Goal: Transaction & Acquisition: Book appointment/travel/reservation

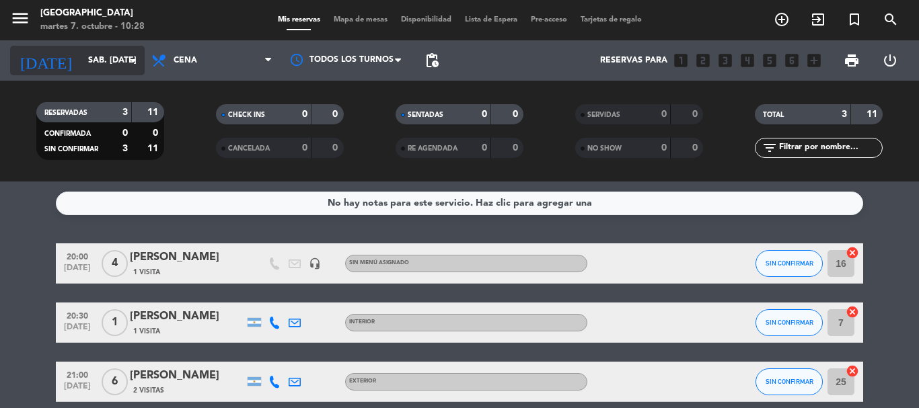
click at [83, 61] on input "sáb. [DATE]" at bounding box center [138, 60] width 114 height 23
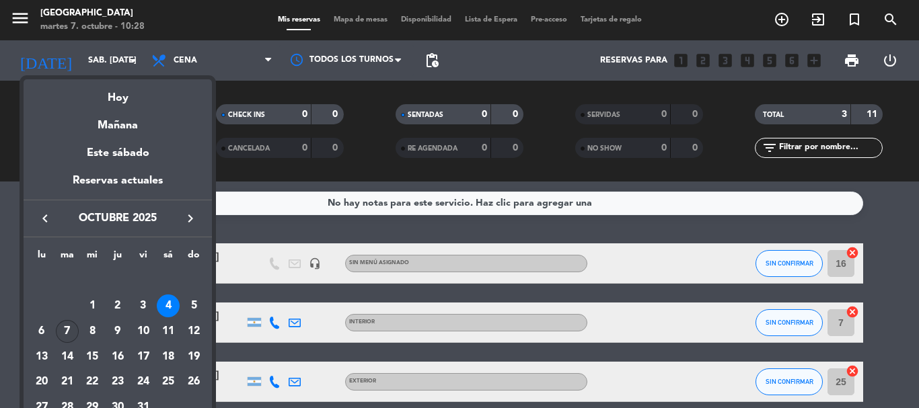
click at [68, 334] on div "7" at bounding box center [67, 331] width 23 height 23
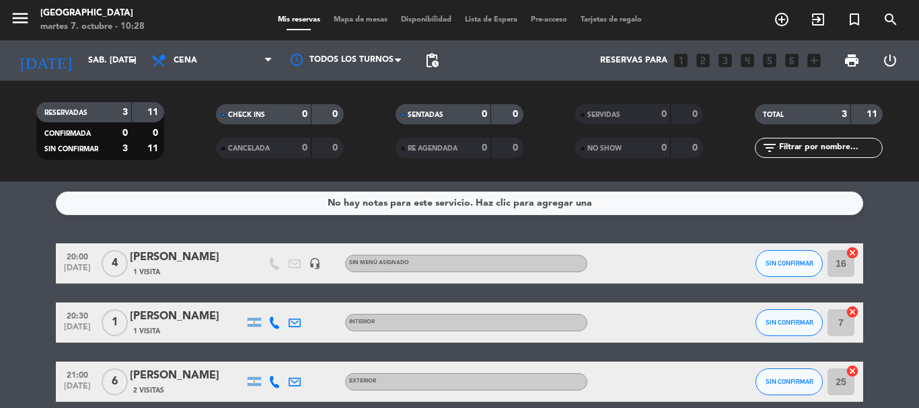
type input "[DATE] oct."
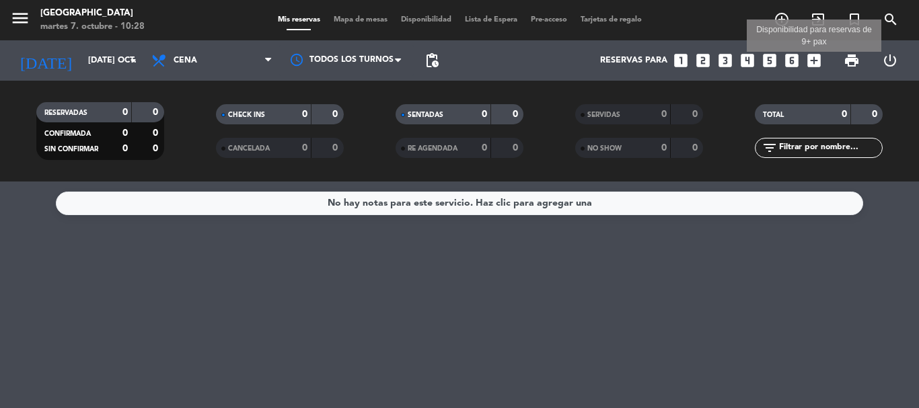
click at [818, 65] on icon "add_box" at bounding box center [813, 60] width 17 height 17
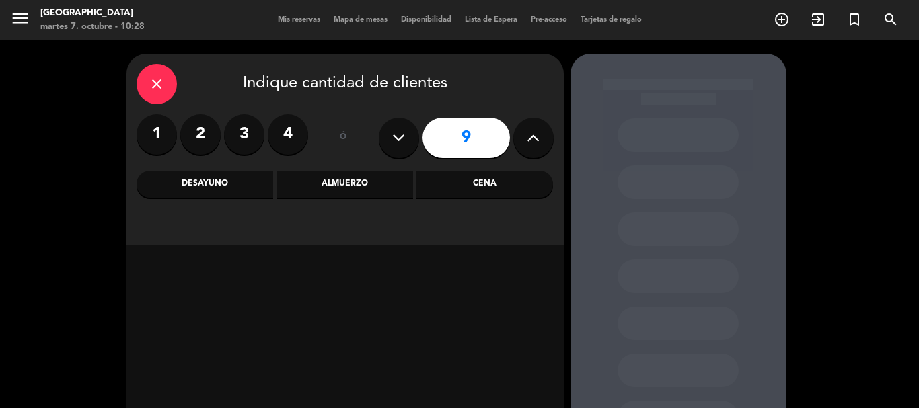
click at [405, 137] on icon at bounding box center [398, 138] width 13 height 20
type input "8"
click at [483, 188] on div "Cena" at bounding box center [484, 184] width 137 height 27
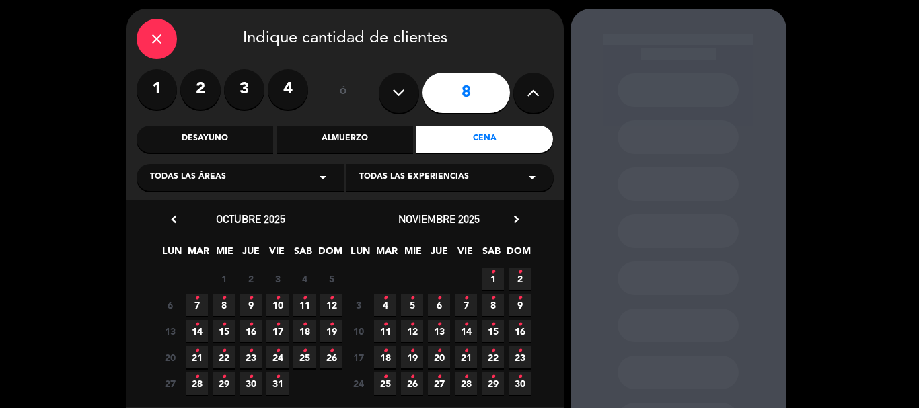
scroll to position [67, 0]
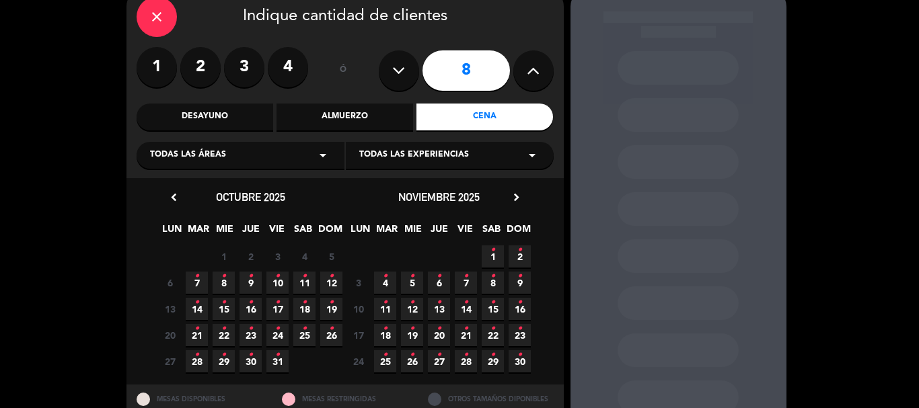
click at [194, 285] on icon "•" at bounding box center [196, 277] width 5 height 22
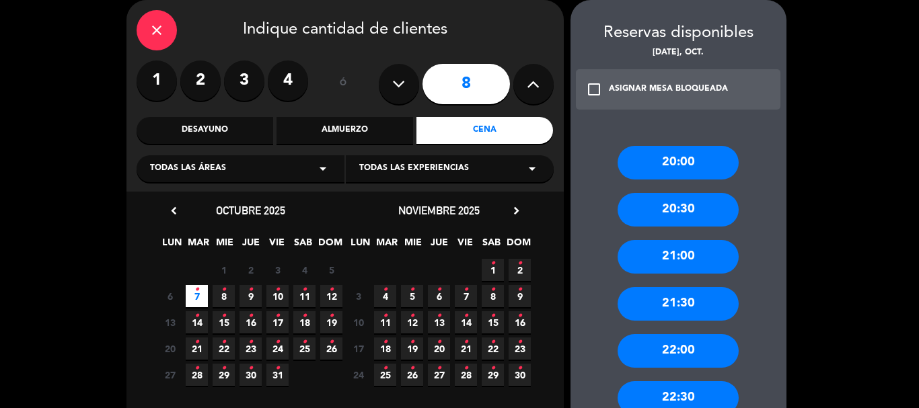
click at [686, 168] on div "20:00" at bounding box center [678, 163] width 121 height 34
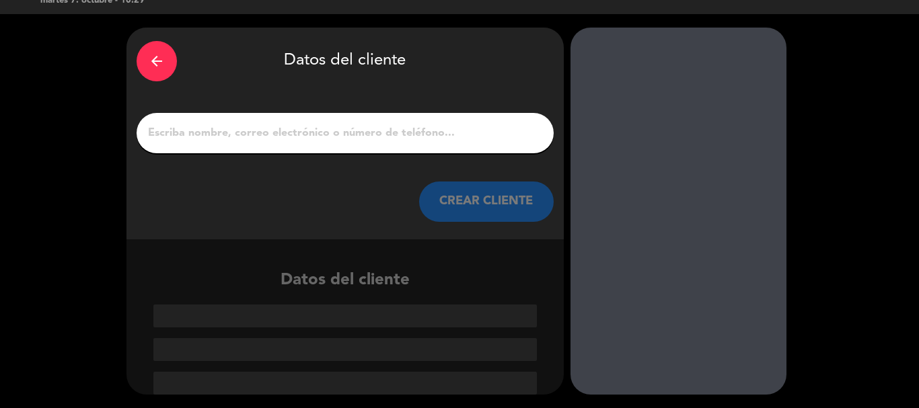
click at [268, 148] on div at bounding box center [345, 133] width 417 height 40
click at [340, 130] on input "1" at bounding box center [345, 133] width 397 height 19
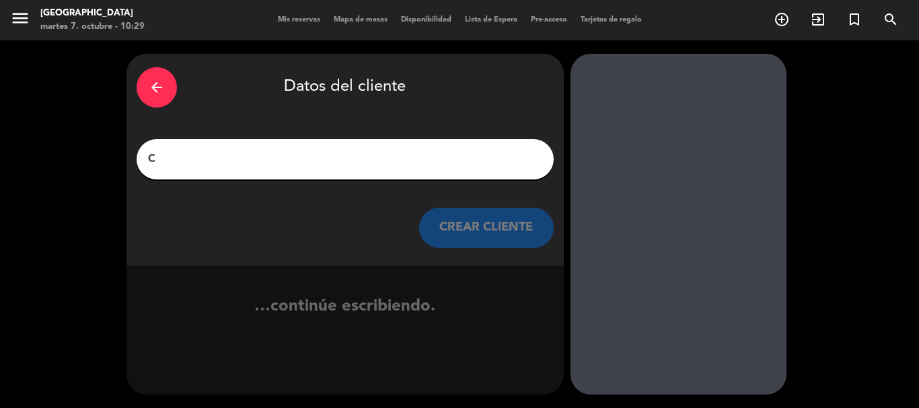
scroll to position [0, 0]
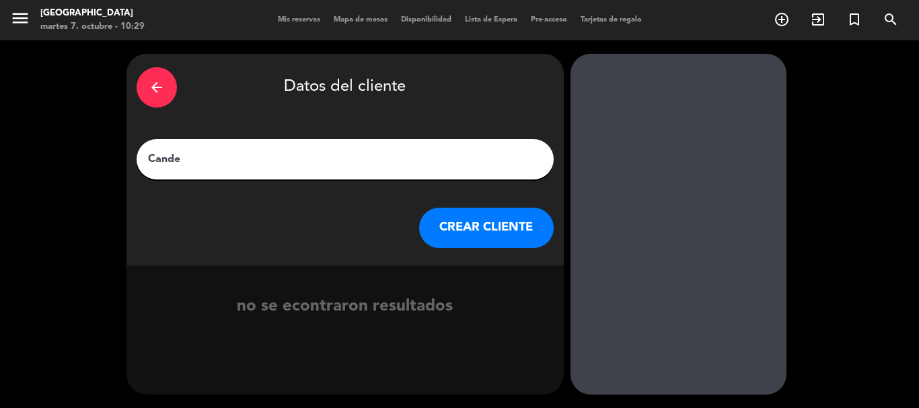
type input "Cande"
click at [437, 224] on button "CREAR CLIENTE" at bounding box center [486, 228] width 135 height 40
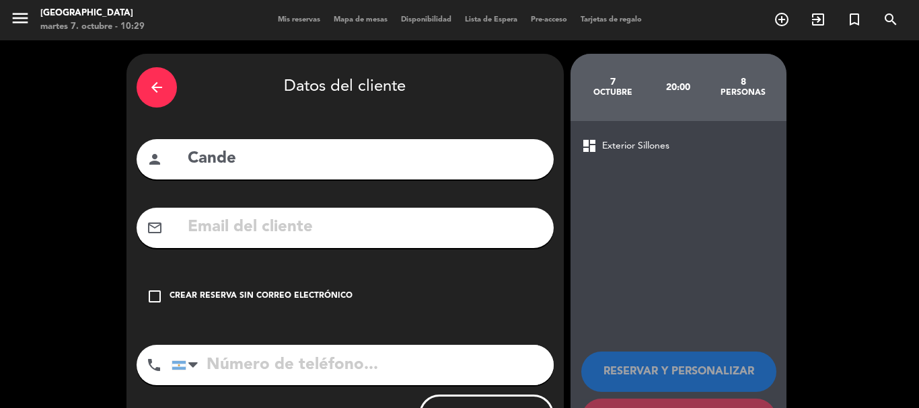
scroll to position [61, 0]
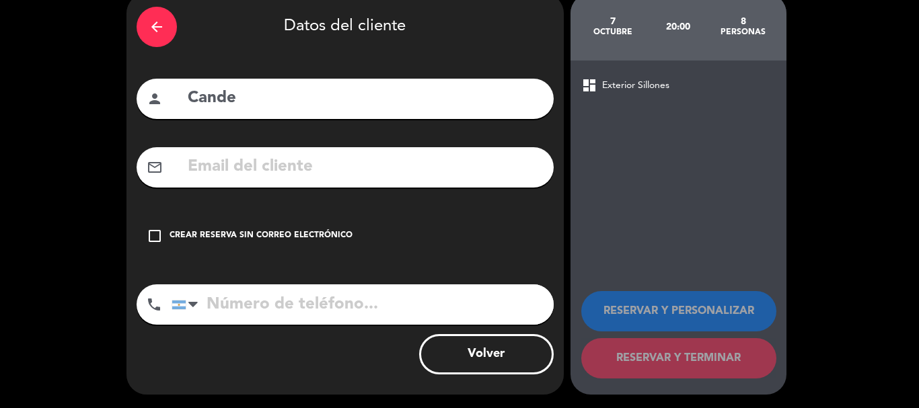
click at [178, 238] on div "Crear reserva sin correo electrónico" at bounding box center [261, 235] width 183 height 13
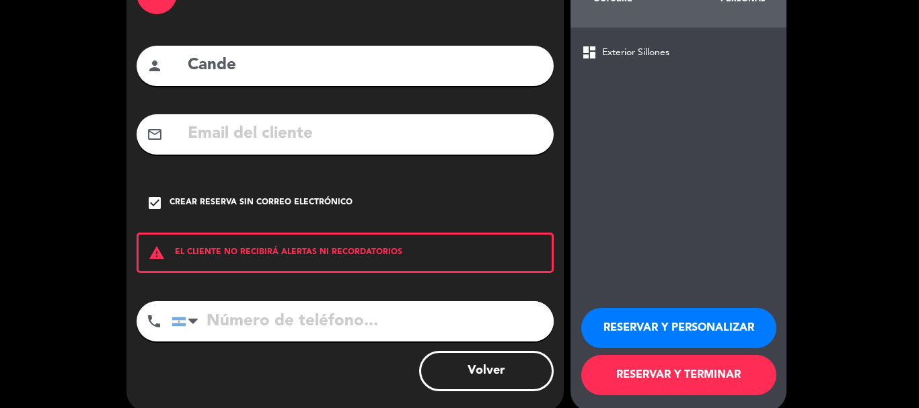
scroll to position [110, 0]
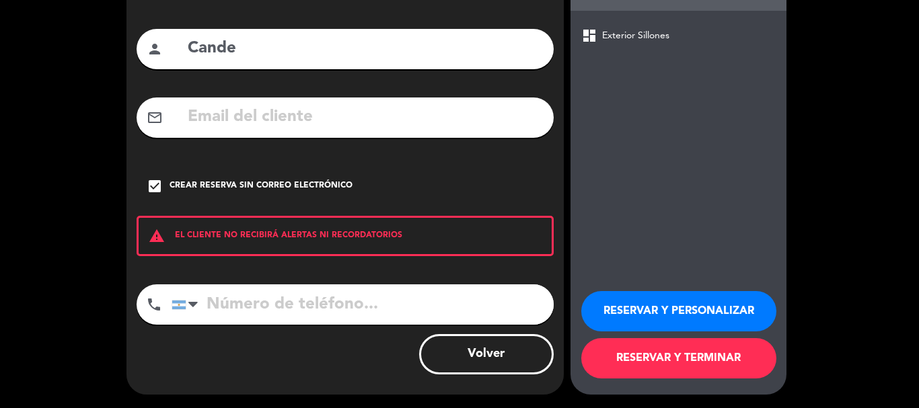
click at [682, 367] on button "RESERVAR Y TERMINAR" at bounding box center [678, 358] width 195 height 40
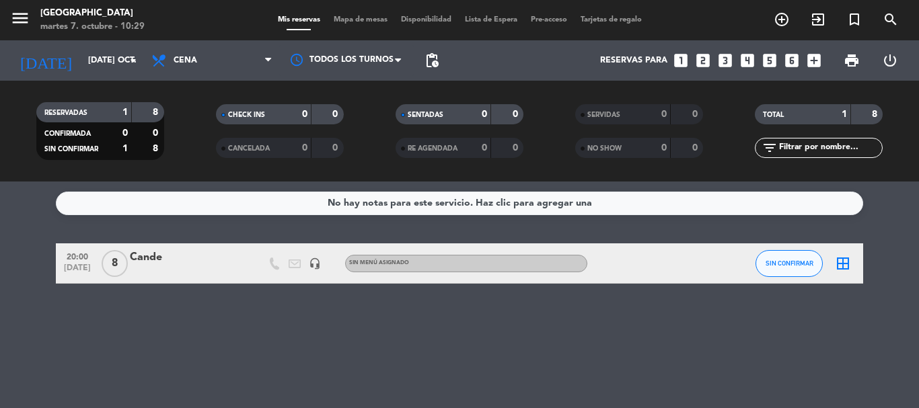
click at [178, 256] on div "Cande" at bounding box center [187, 257] width 114 height 17
